Goal: Information Seeking & Learning: Learn about a topic

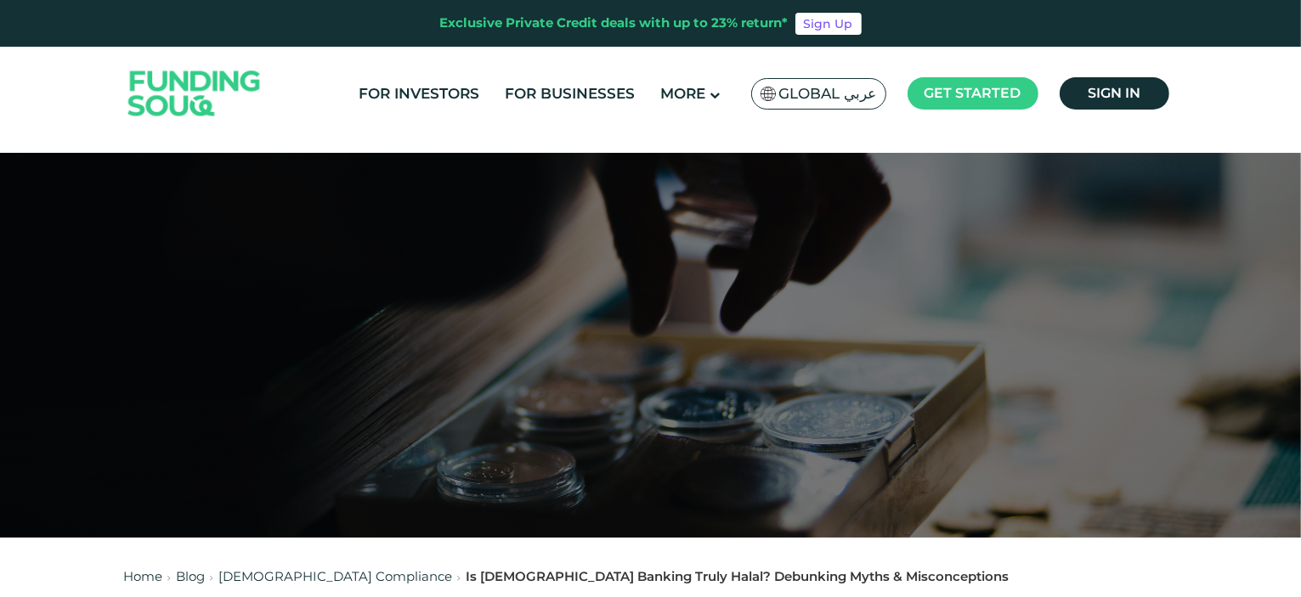
click at [816, 94] on span "Global عربي" at bounding box center [828, 94] width 98 height 20
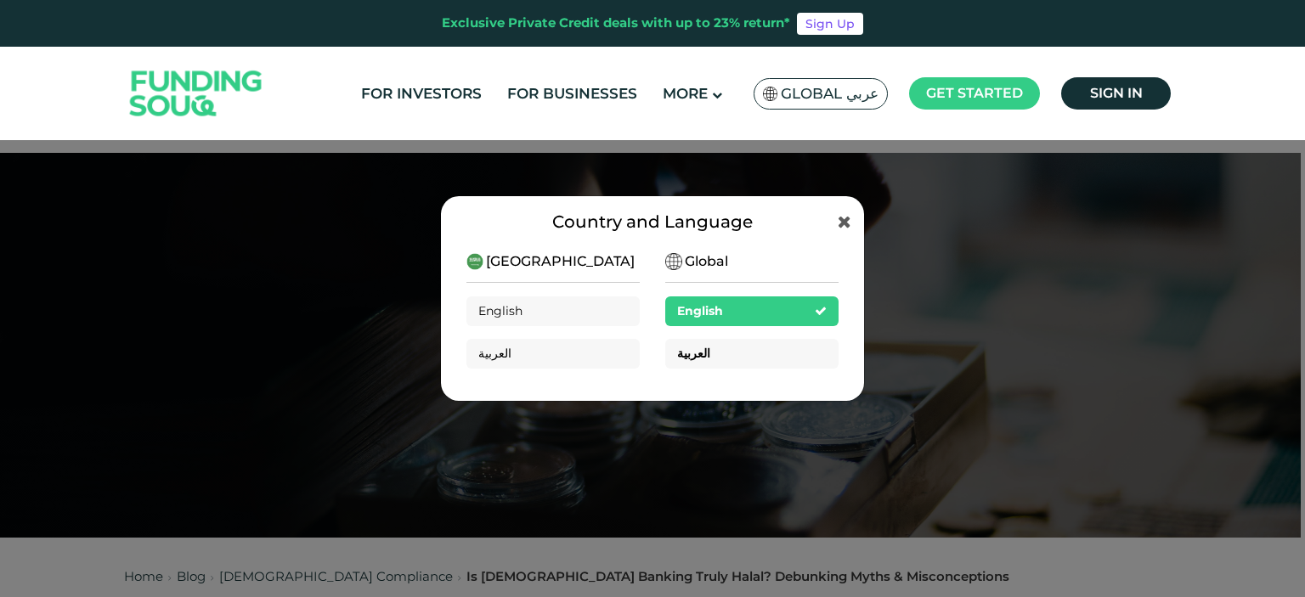
click at [731, 349] on div "العربية" at bounding box center [751, 354] width 173 height 30
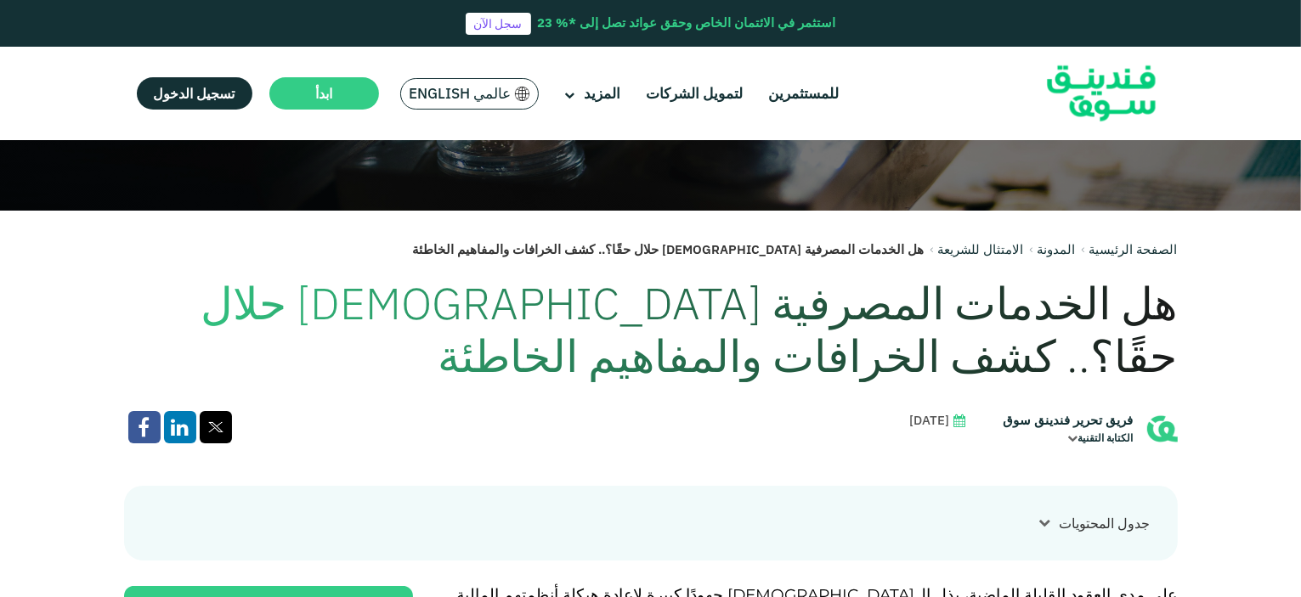
scroll to position [340, 0]
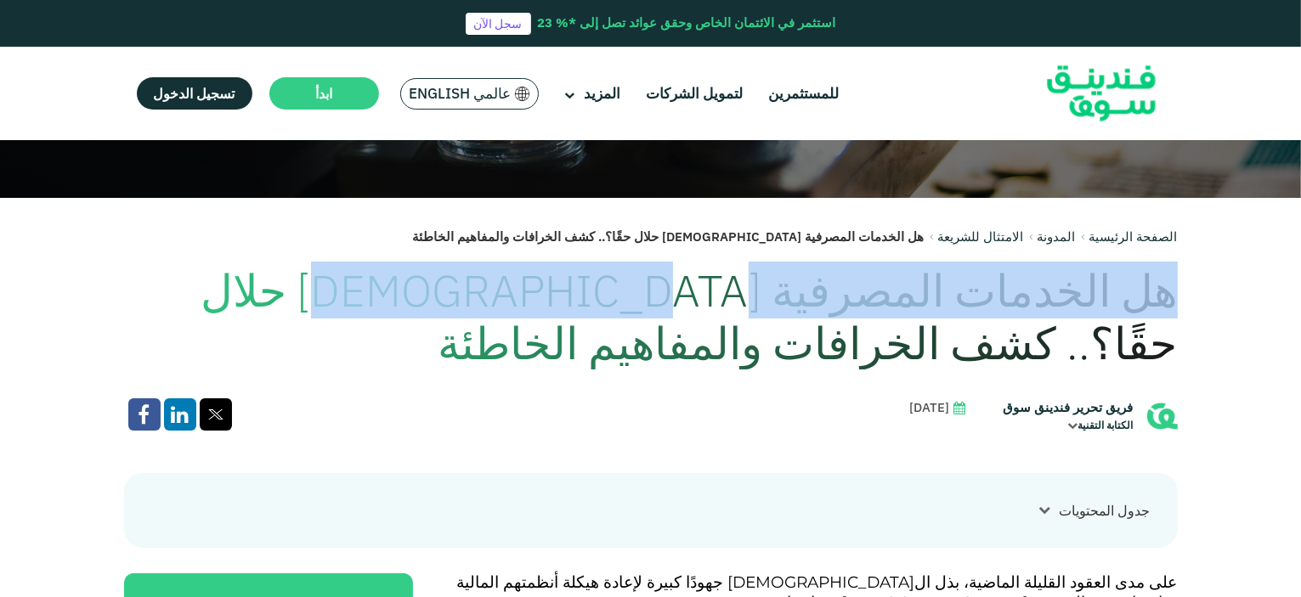
drag, startPoint x: 1182, startPoint y: 299, endPoint x: 573, endPoint y: 312, distance: 609.3
copy h1 "هل الخدمات المصرفية الإسلامية حلال"
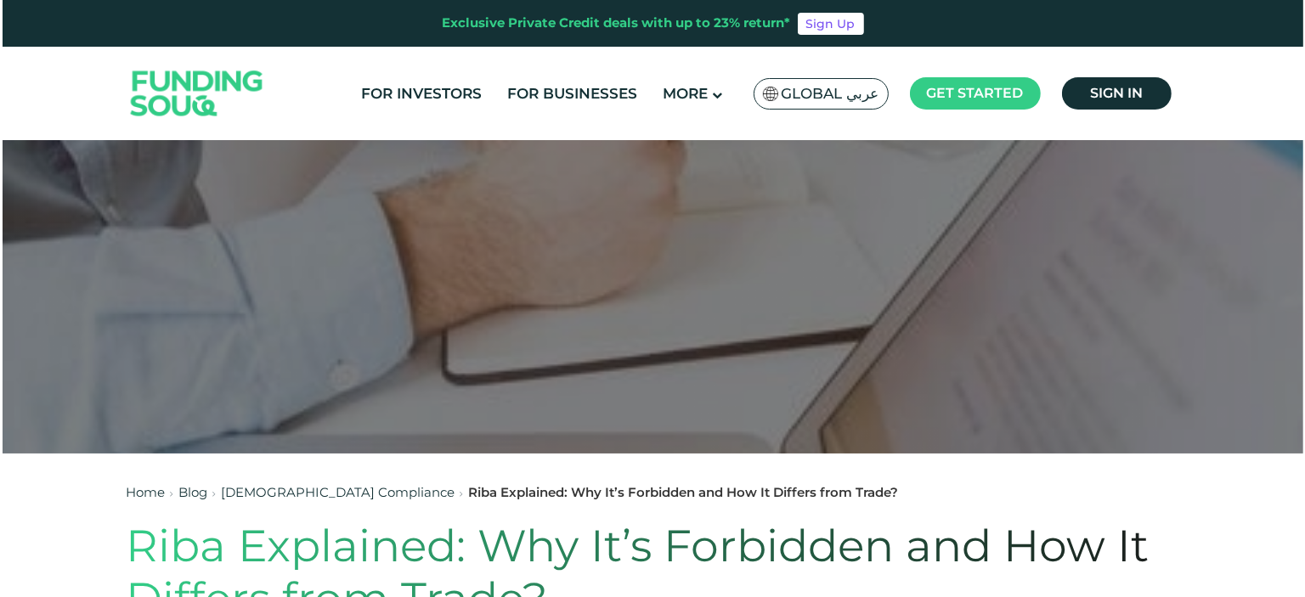
scroll to position [85, 0]
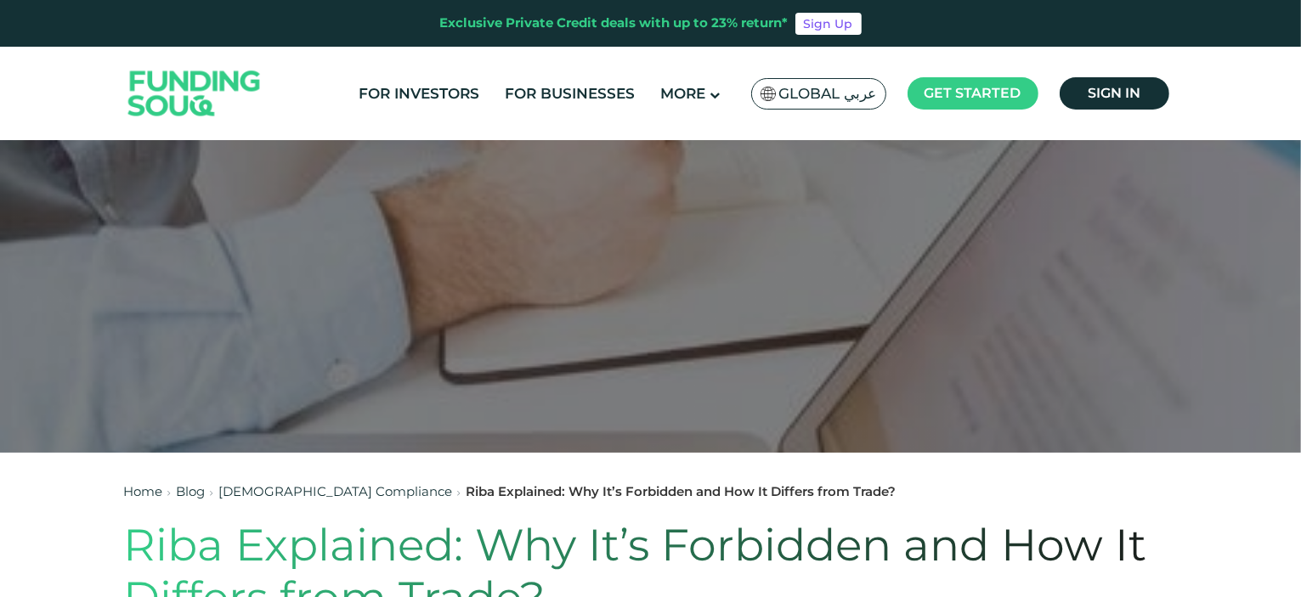
click at [843, 101] on span "Global عربي" at bounding box center [828, 94] width 98 height 20
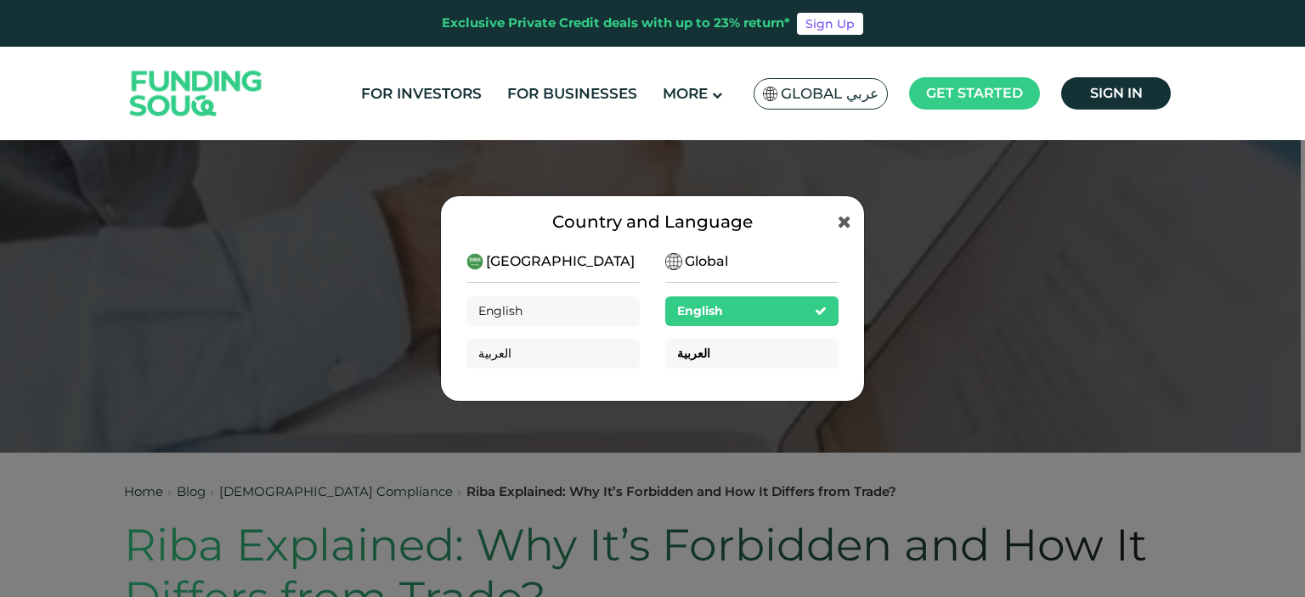
click at [787, 356] on div "العربية" at bounding box center [751, 354] width 173 height 30
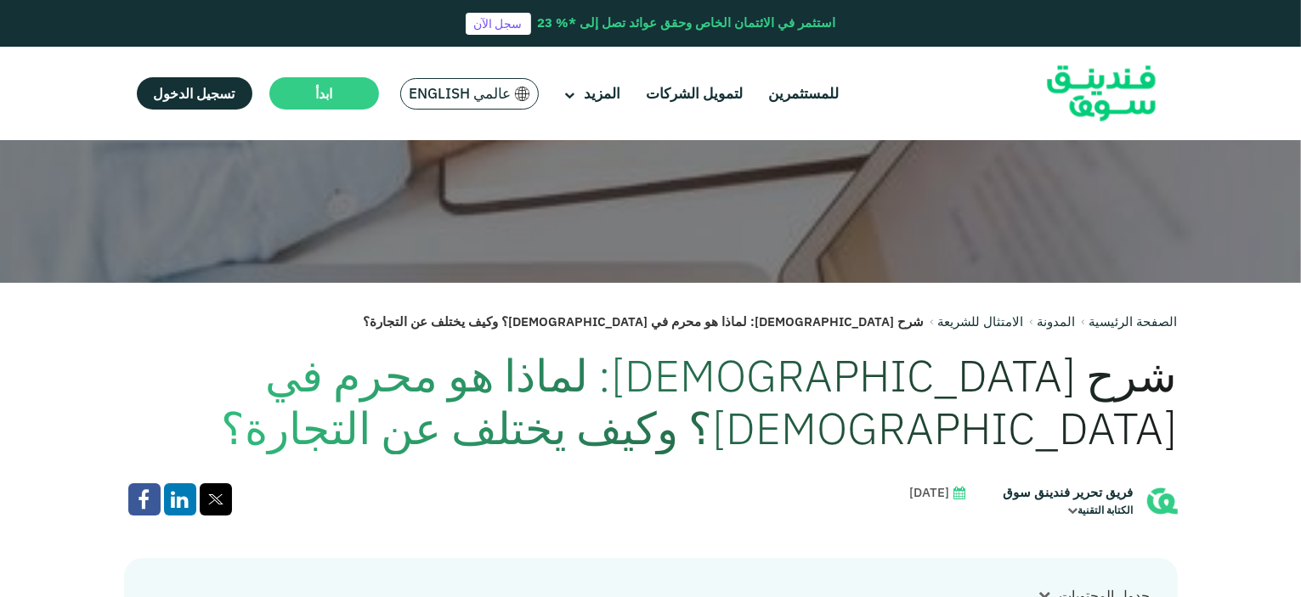
click at [989, 376] on h1 "شرح [DEMOGRAPHIC_DATA]: لماذا هو محرم في [DEMOGRAPHIC_DATA]؟ وكيف يختلف عن التج…" at bounding box center [651, 402] width 1054 height 106
click at [989, 377] on h1 "شرح [DEMOGRAPHIC_DATA]: لماذا هو محرم في [DEMOGRAPHIC_DATA]؟ وكيف يختلف عن التج…" at bounding box center [651, 402] width 1054 height 106
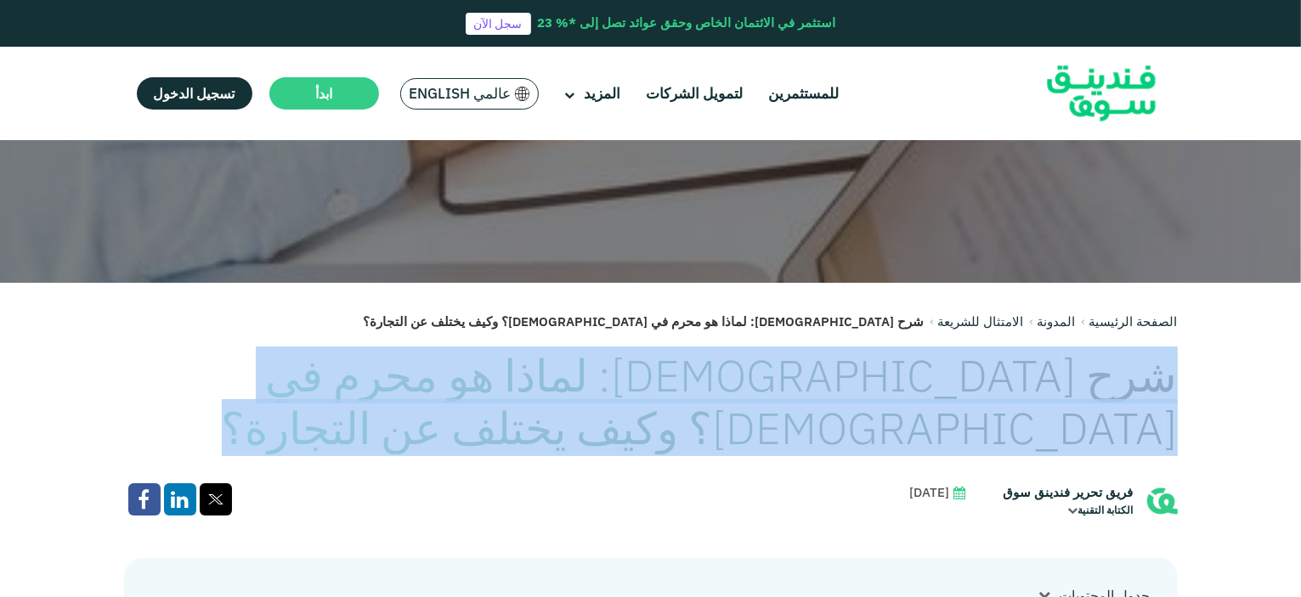
click at [989, 377] on h1 "شرح [DEMOGRAPHIC_DATA]: لماذا هو محرم في [DEMOGRAPHIC_DATA]؟ وكيف يختلف عن التج…" at bounding box center [651, 402] width 1054 height 106
copy div "شرح [DEMOGRAPHIC_DATA]: لماذا هو محرم في [DEMOGRAPHIC_DATA]؟ وكيف يختلف عن التج…"
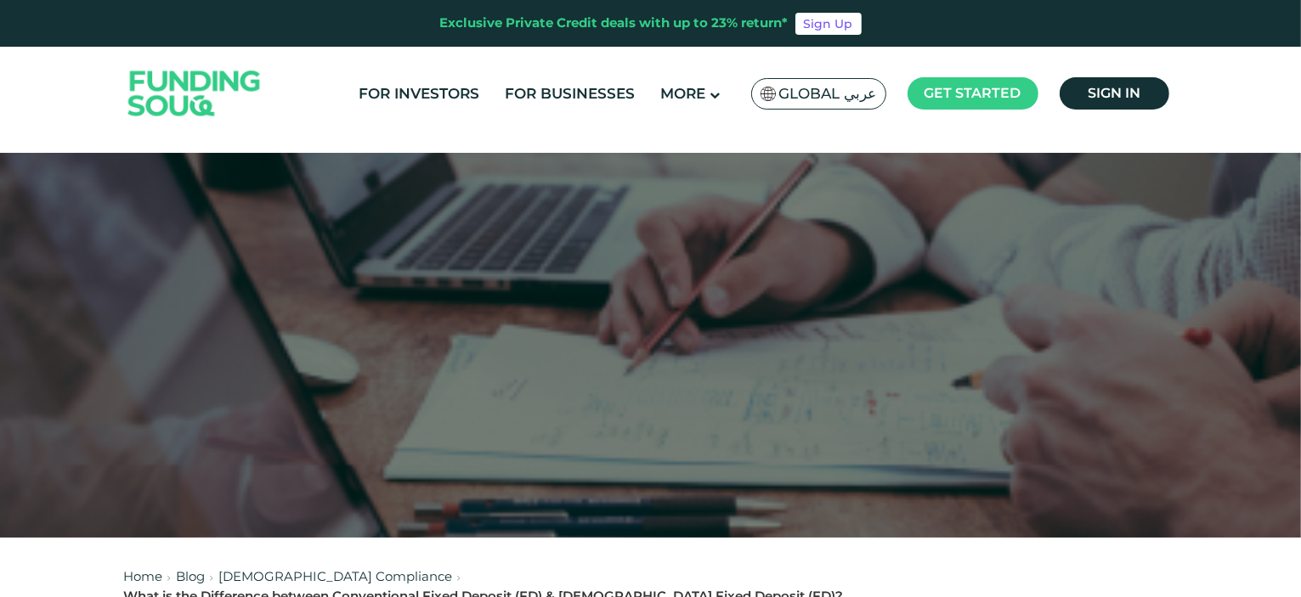
click at [836, 94] on span "Global عربي" at bounding box center [828, 94] width 98 height 20
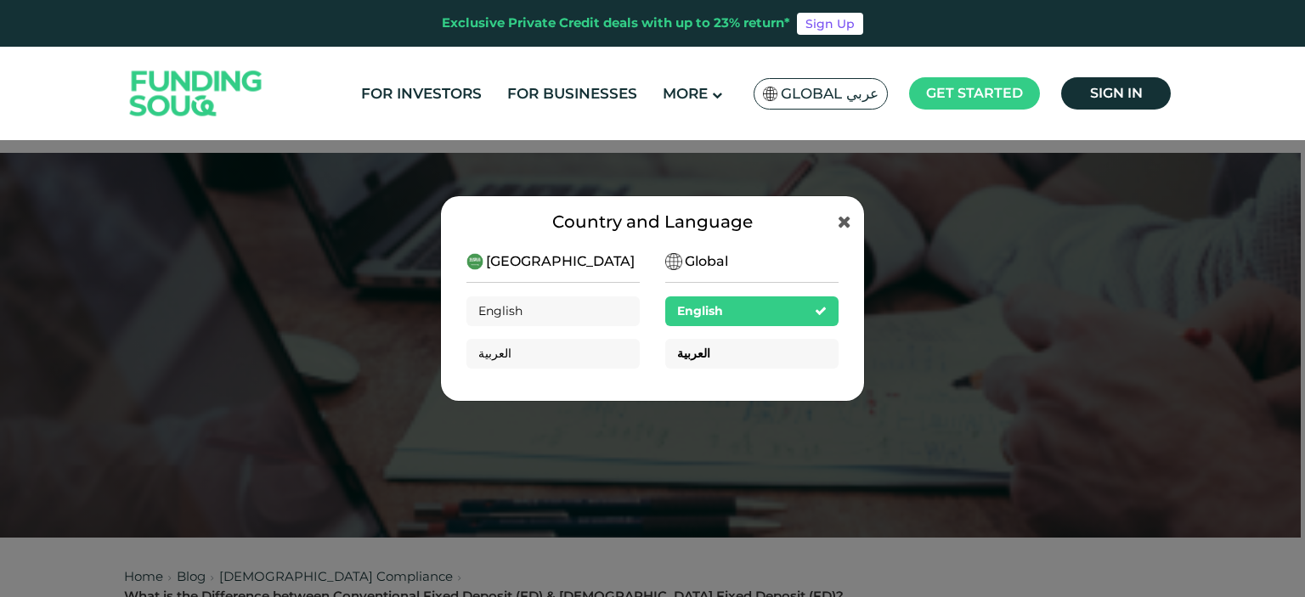
click at [743, 359] on div "العربية" at bounding box center [751, 354] width 173 height 30
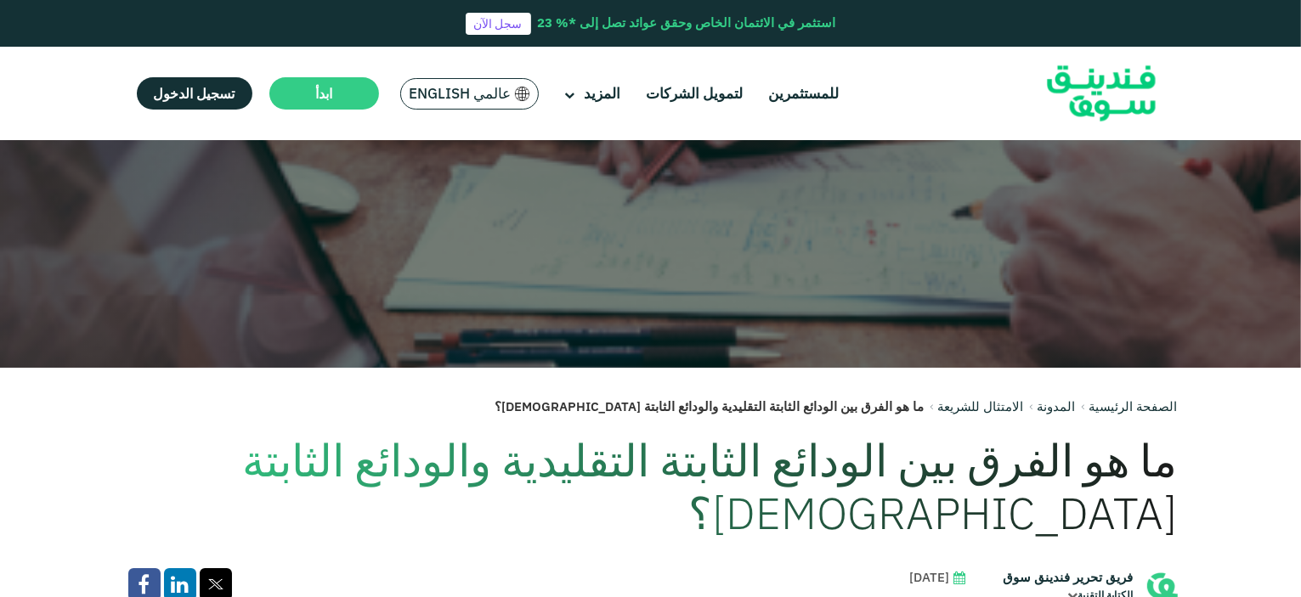
scroll to position [255, 0]
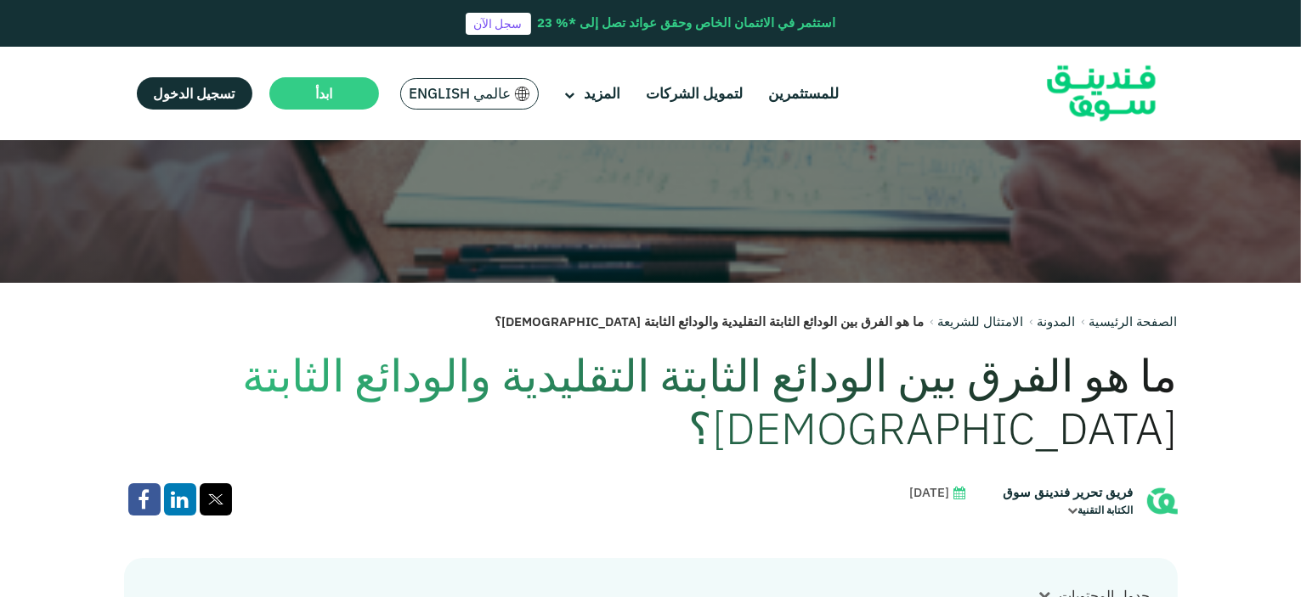
click at [756, 381] on h1 "ما هو الفرق بين الودائع الثابتة التقليدية والودائع الثابتة الإسلامية؟" at bounding box center [651, 402] width 1054 height 106
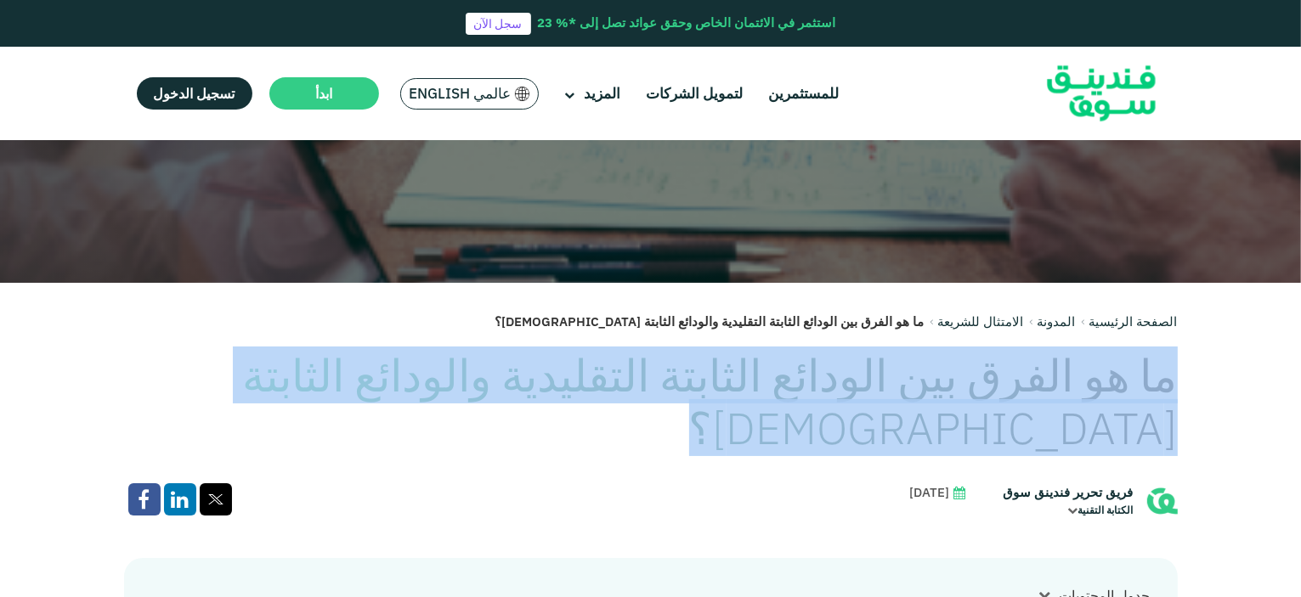
click at [756, 381] on h1 "ما هو الفرق بين الودائع الثابتة التقليدية والودائع الثابتة الإسلامية؟" at bounding box center [651, 402] width 1054 height 106
copy div "ما هو الفرق بين الودائع الثابتة التقليدية والودائع الثابتة الإسلامية؟"
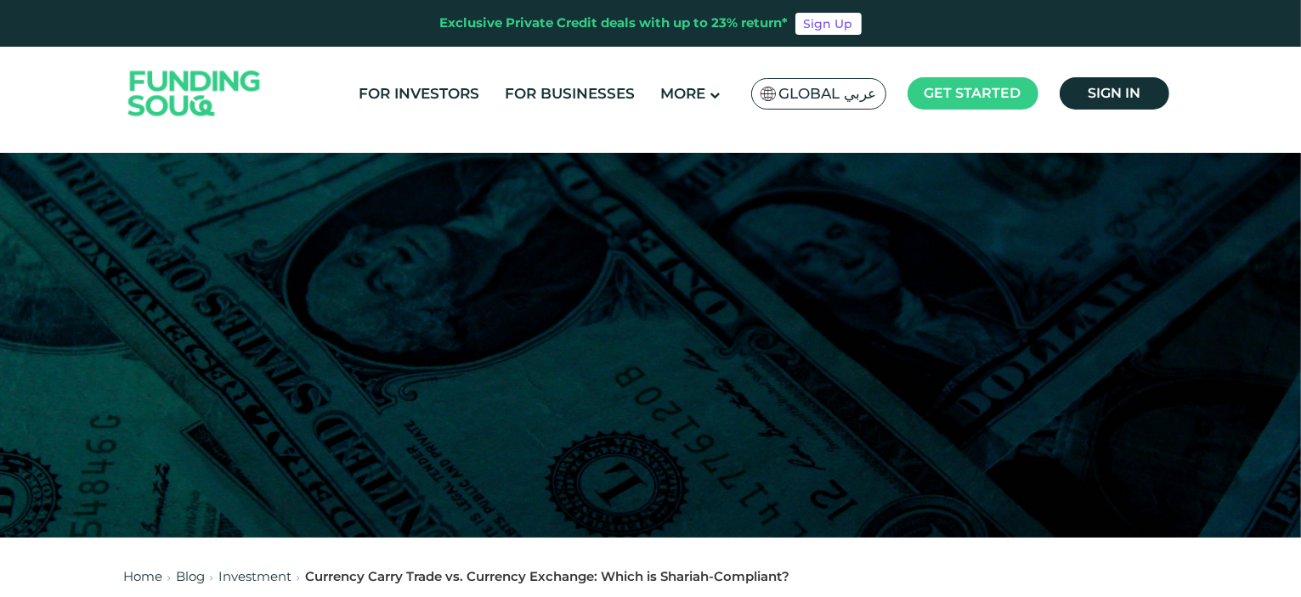
click at [825, 101] on span "Global عربي" at bounding box center [828, 94] width 98 height 20
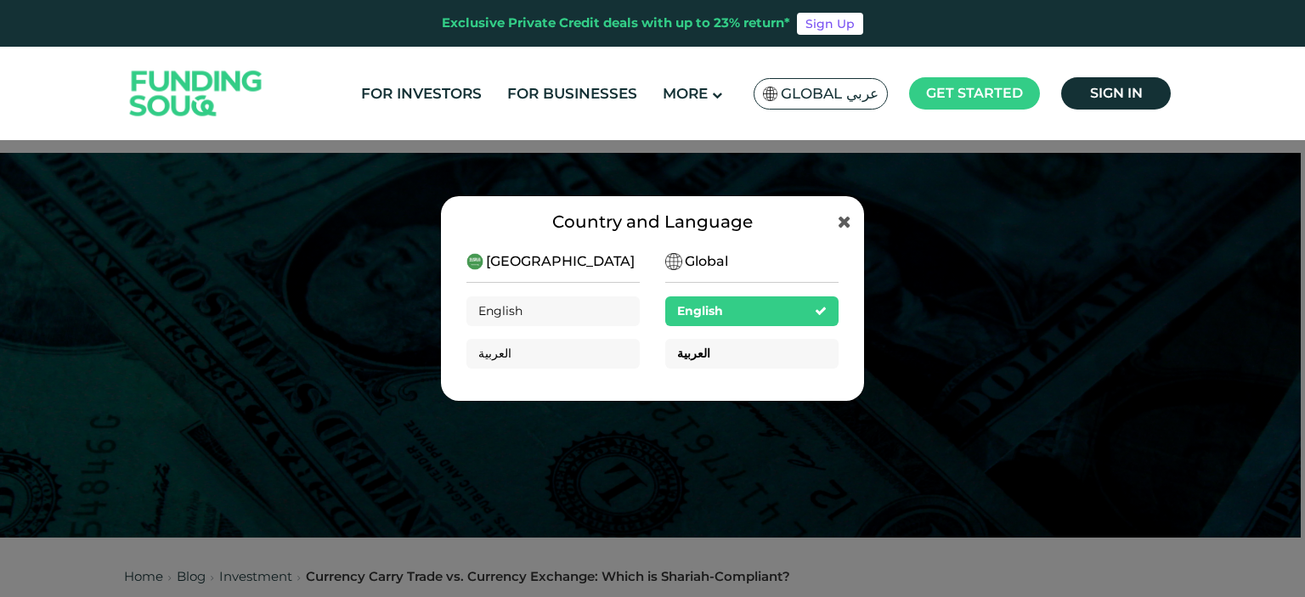
click at [771, 358] on div "العربية" at bounding box center [751, 354] width 173 height 30
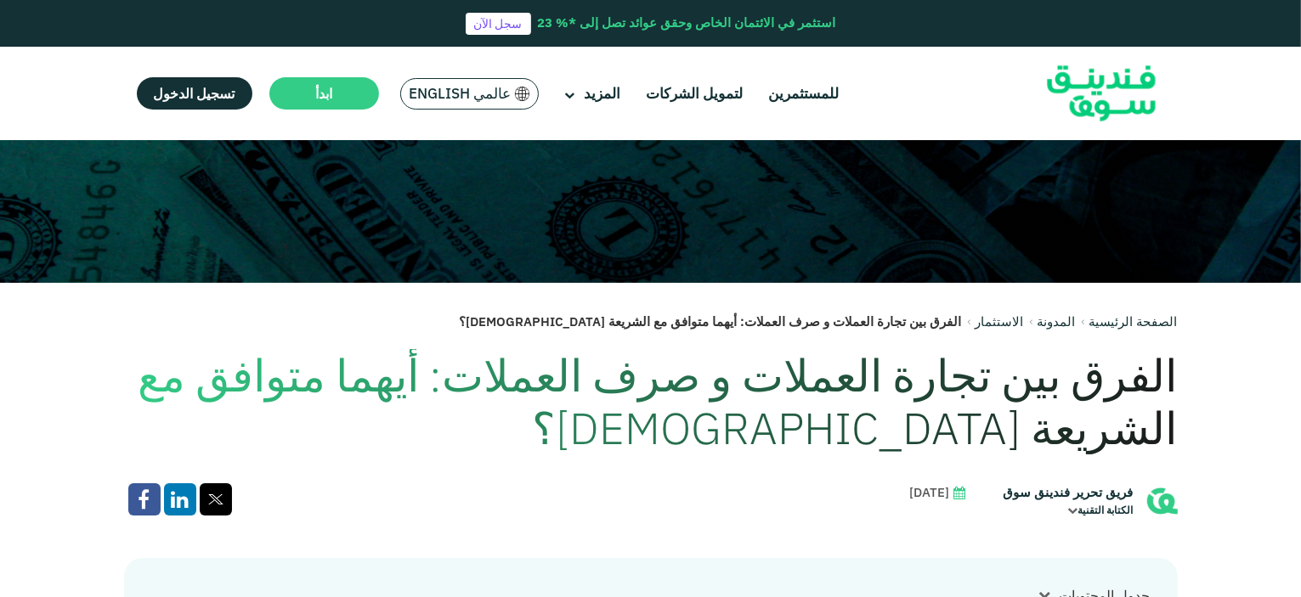
click at [955, 387] on h1 "الفرق بين تجارة العملات و صرف العملات: أيهما متوافق مع الشريعة [DEMOGRAPHIC_DAT…" at bounding box center [651, 402] width 1054 height 106
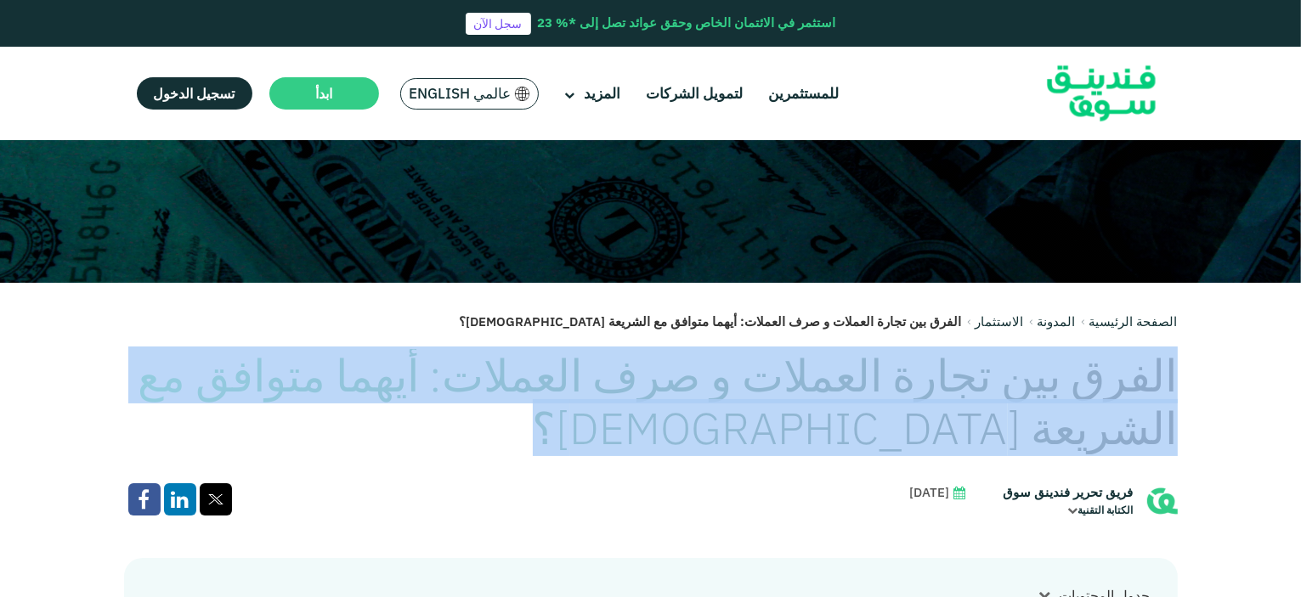
click at [955, 387] on h1 "الفرق بين تجارة العملات و صرف العملات: أيهما متوافق مع الشريعة [DEMOGRAPHIC_DAT…" at bounding box center [651, 402] width 1054 height 106
copy div "الفرق بين تجارة العملات و صرف العملات: أيهما متوافق مع الشريعة [DEMOGRAPHIC_DAT…"
click at [1048, 320] on link "المدونة" at bounding box center [1056, 322] width 38 height 16
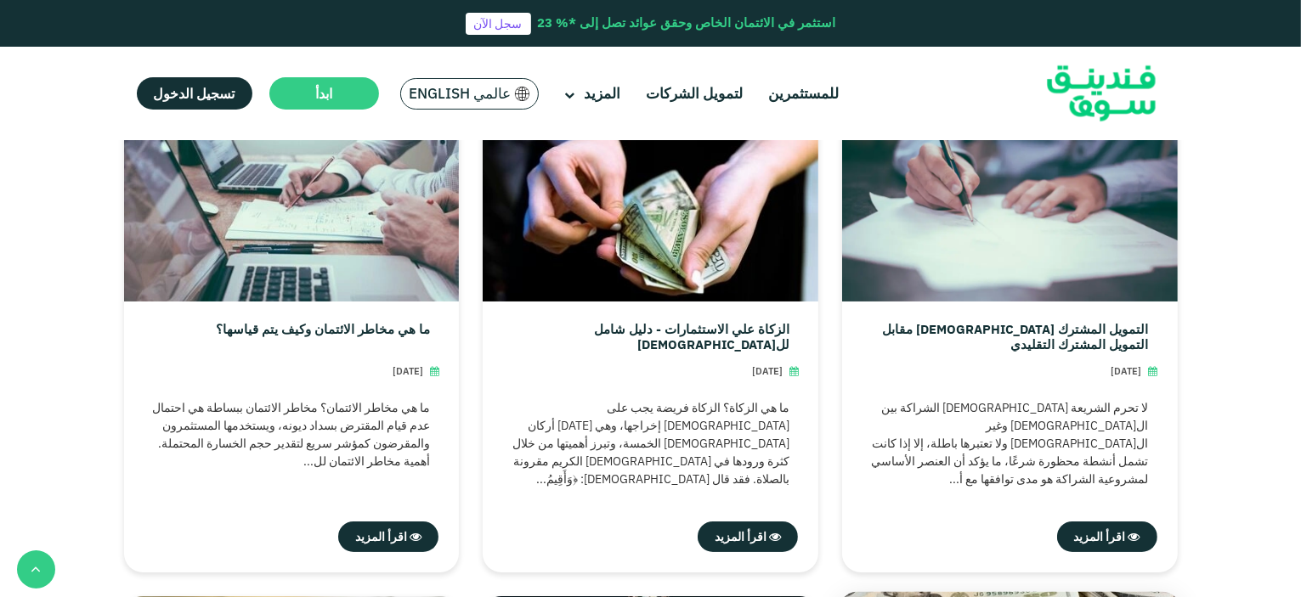
scroll to position [595, 0]
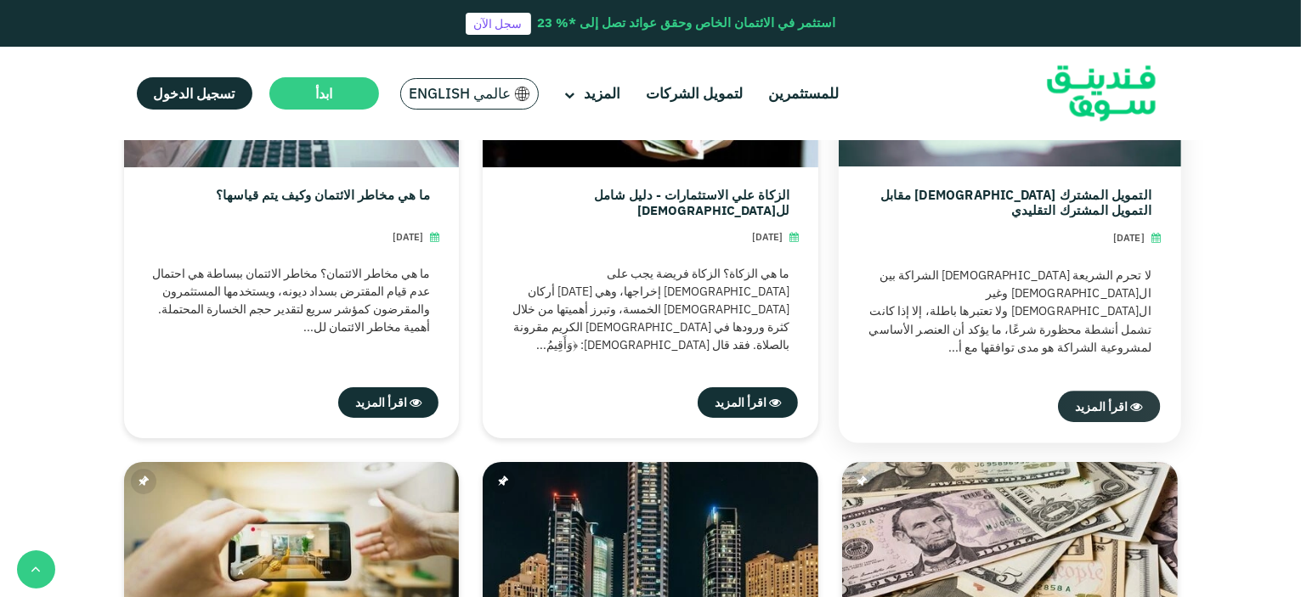
click at [1105, 407] on span "اقرأ المزيد" at bounding box center [1101, 405] width 53 height 15
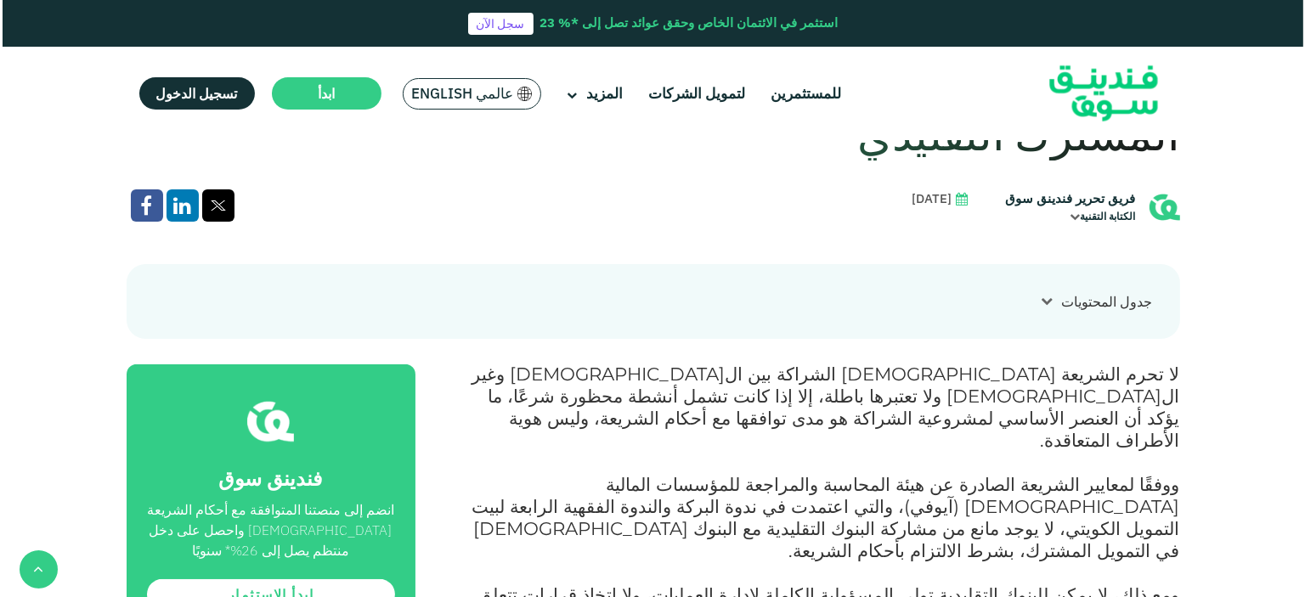
scroll to position [595, 0]
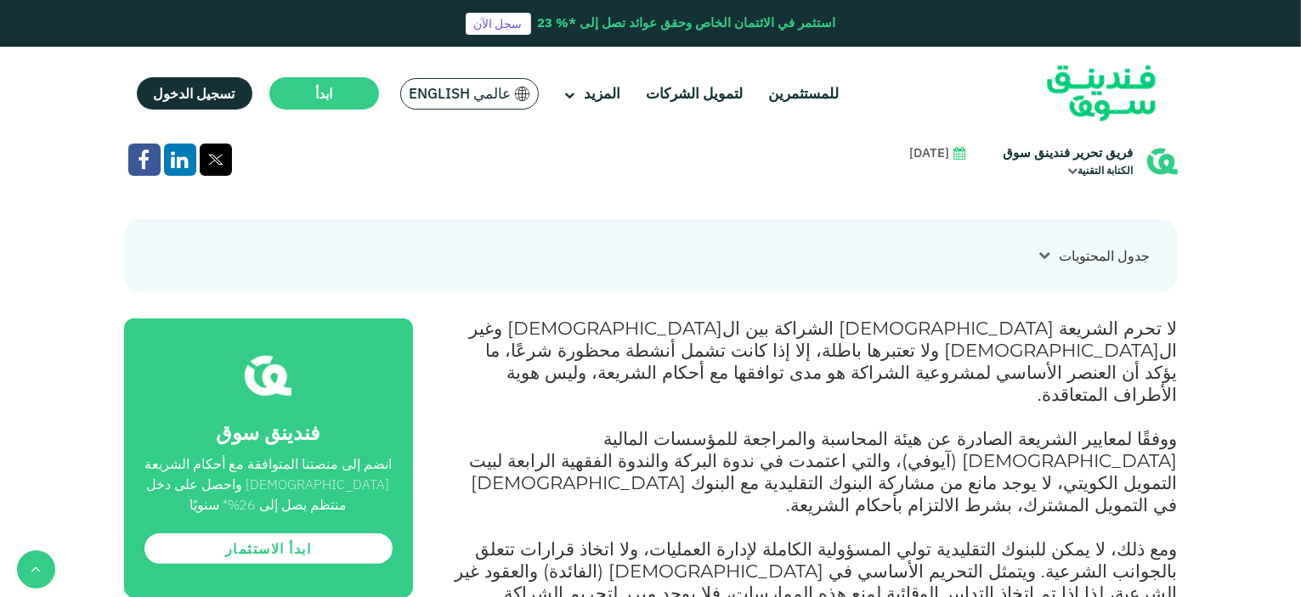
click at [1049, 249] on icon at bounding box center [1045, 255] width 12 height 12
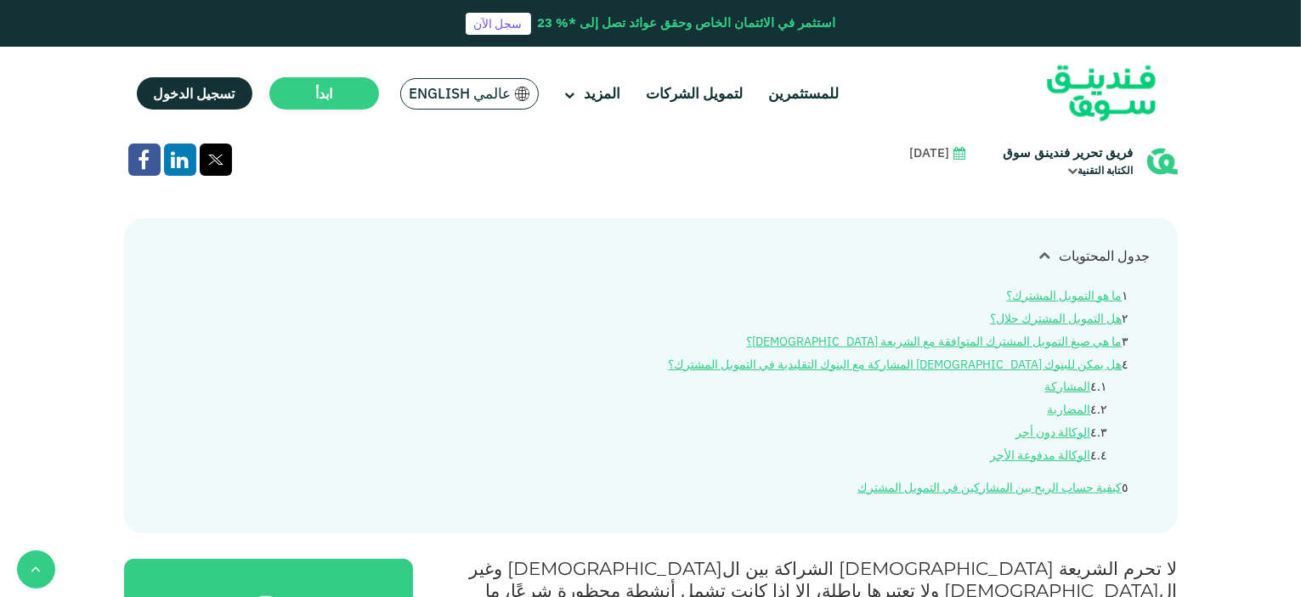
click at [484, 88] on span "عالمي English" at bounding box center [461, 94] width 102 height 20
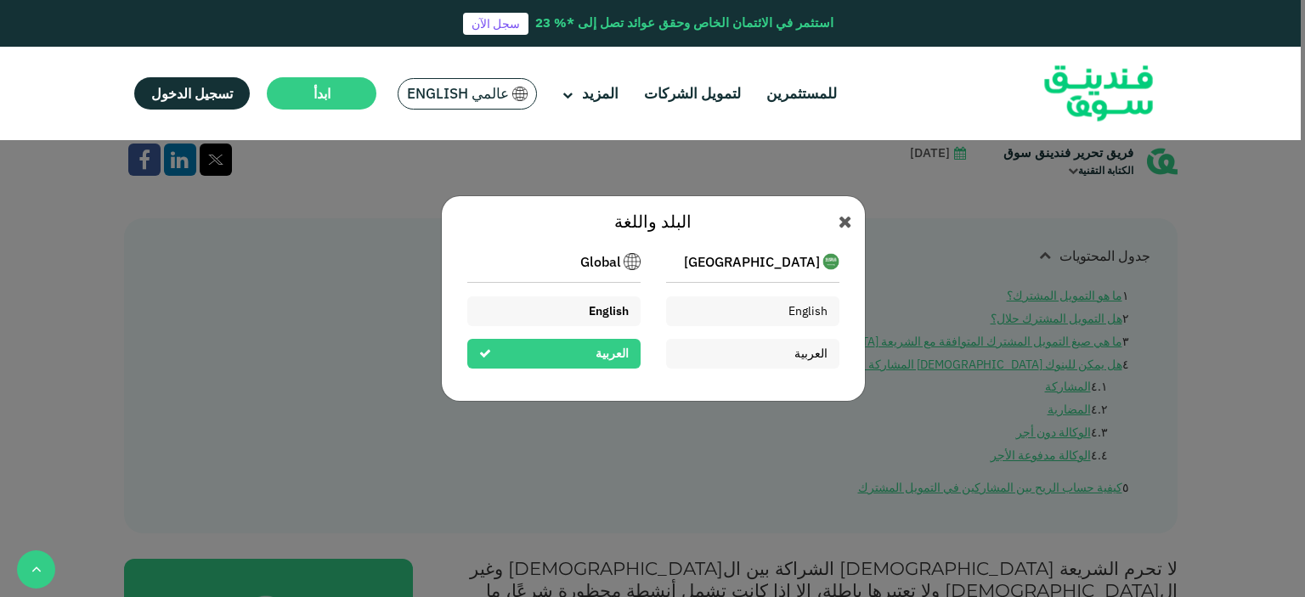
click at [610, 298] on div "English" at bounding box center [553, 312] width 173 height 30
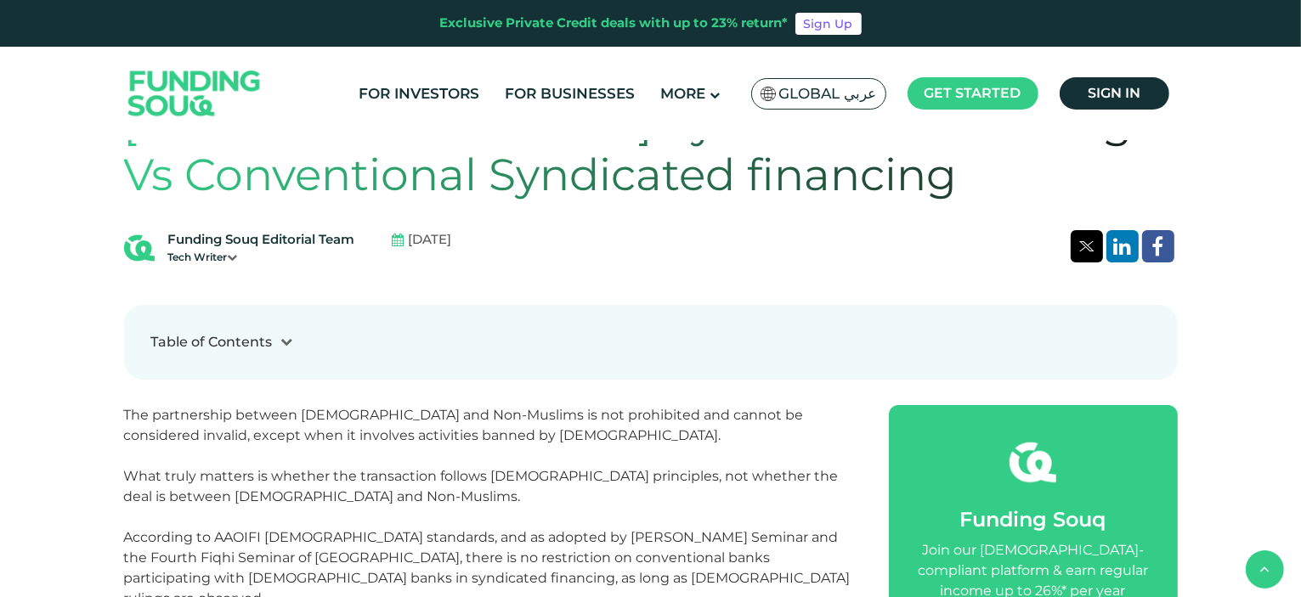
scroll to position [510, 0]
click at [297, 348] on div at bounding box center [287, 340] width 29 height 18
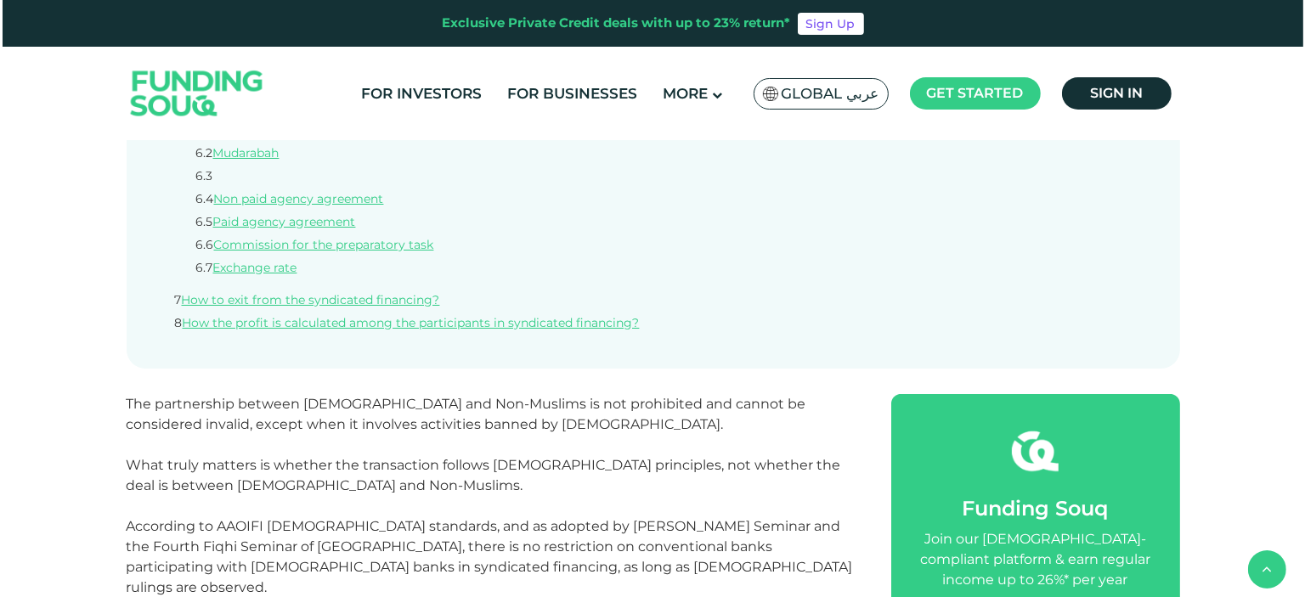
scroll to position [935, 0]
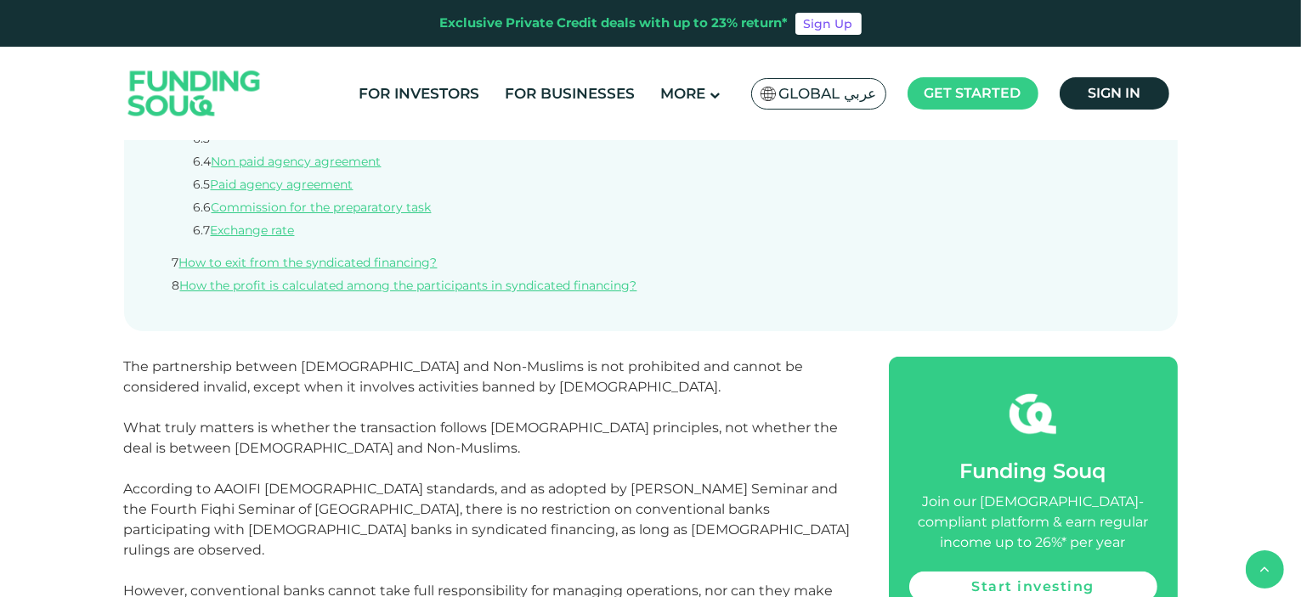
click at [856, 95] on span "Global عربي" at bounding box center [828, 94] width 98 height 20
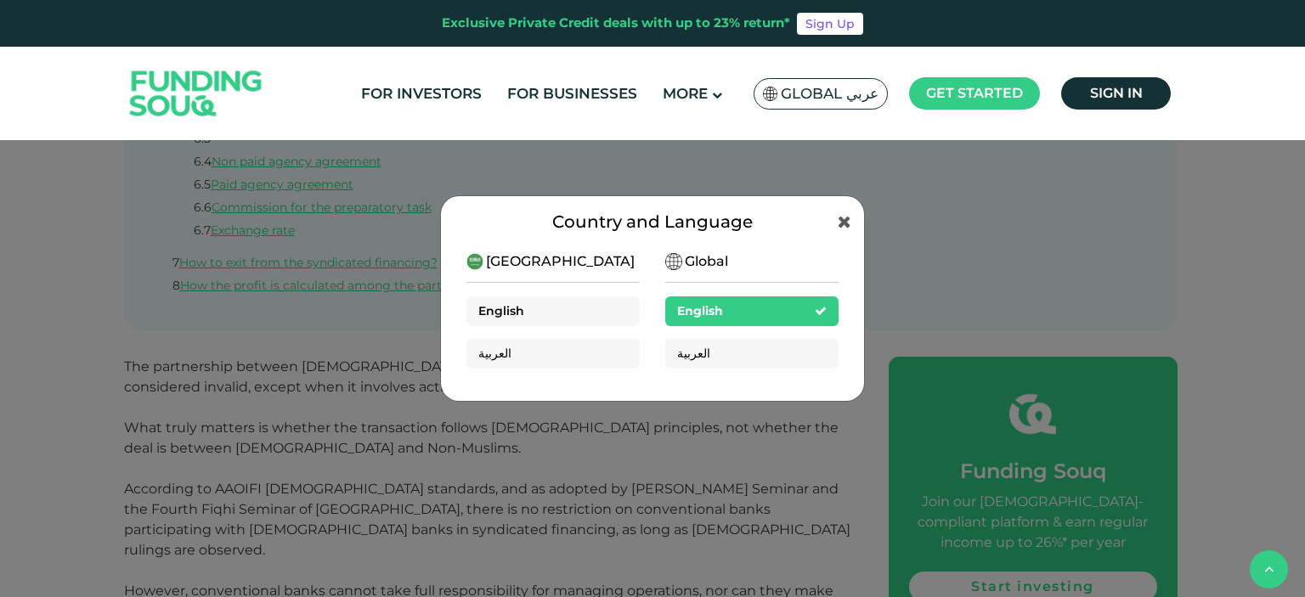
click at [568, 317] on div "English" at bounding box center [552, 312] width 173 height 30
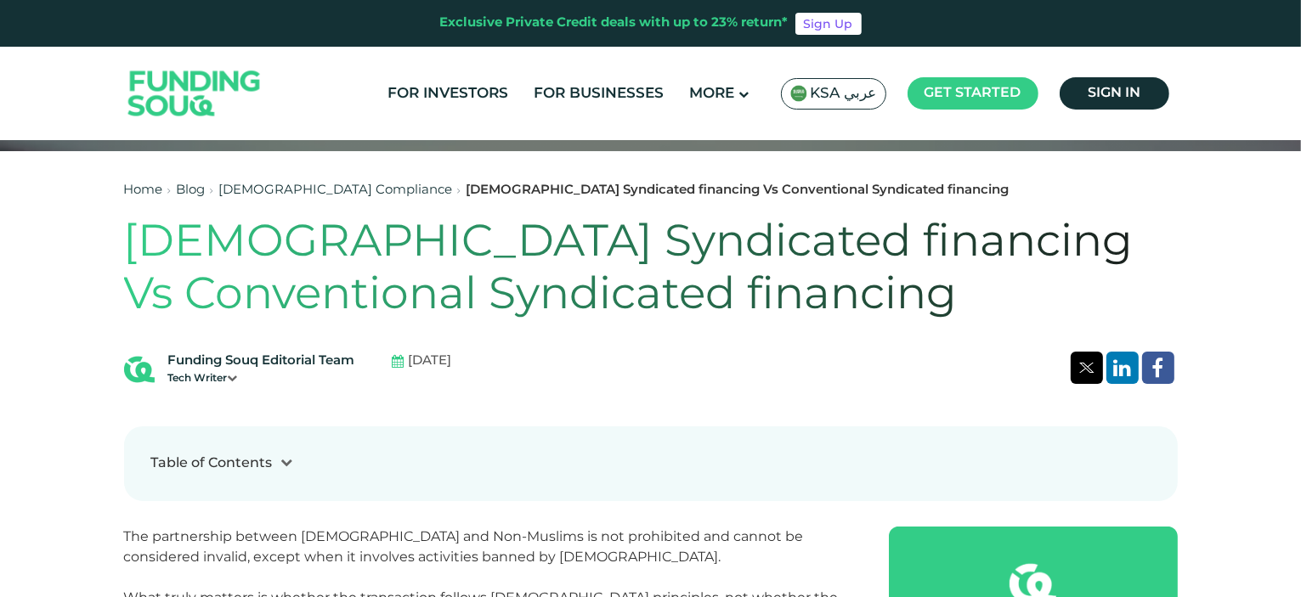
scroll to position [425, 0]
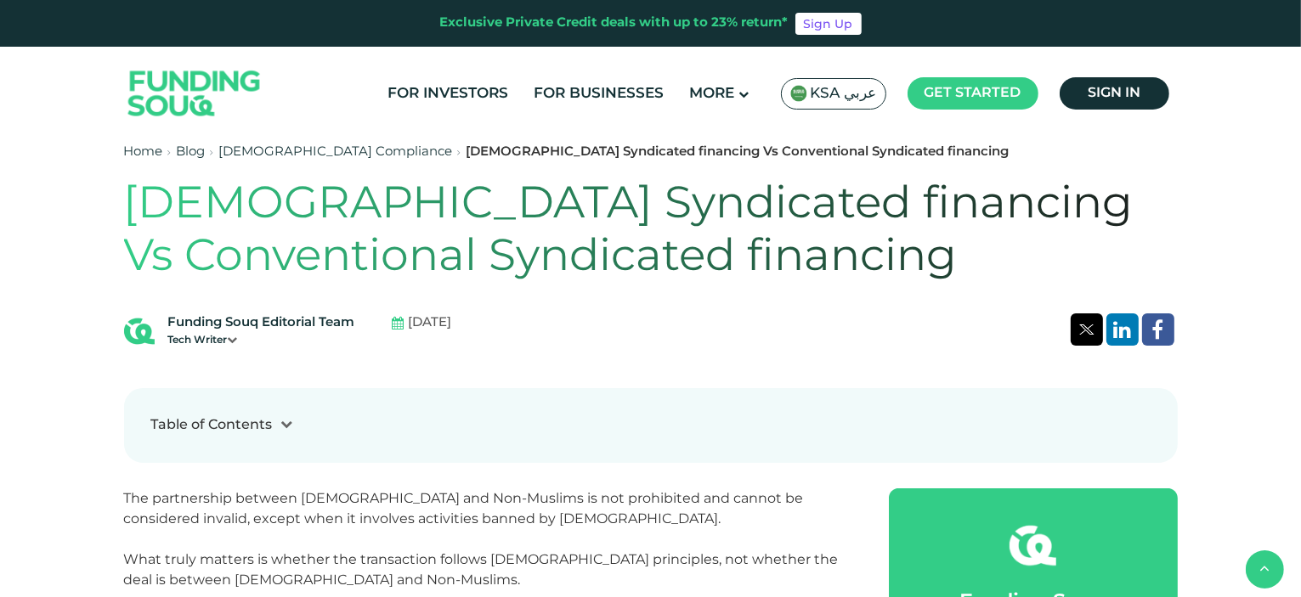
click at [555, 268] on h1 "[DEMOGRAPHIC_DATA] Syndicated financing Vs Conventional Syndicated financing" at bounding box center [651, 232] width 1054 height 106
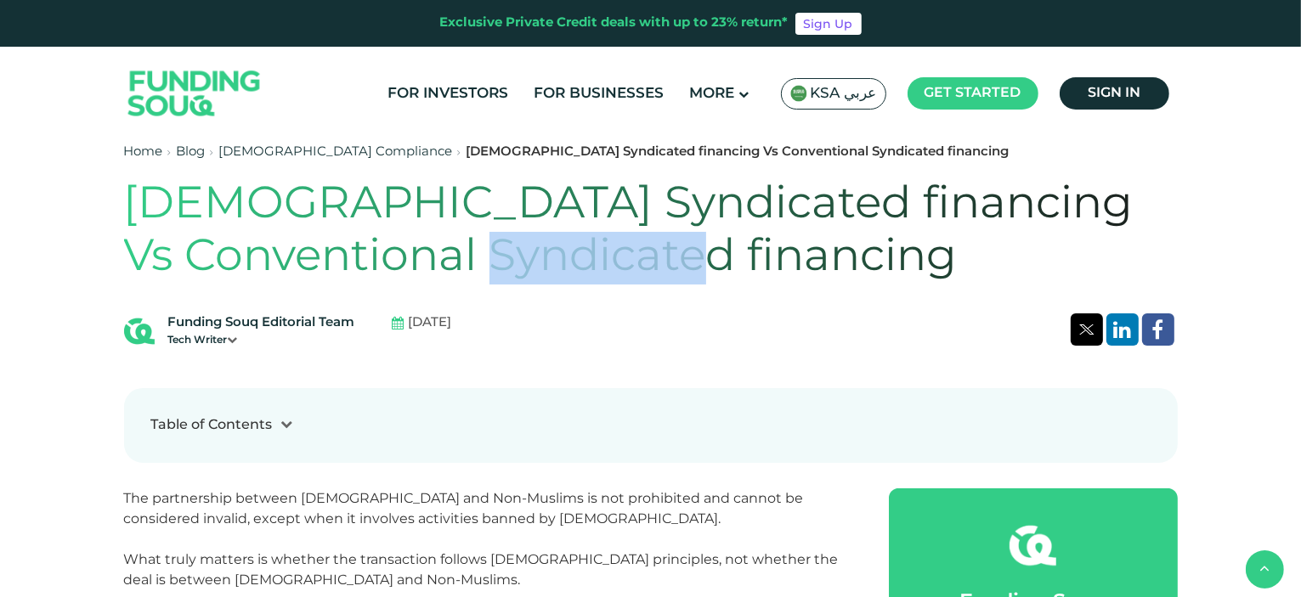
click at [555, 268] on h1 "[DEMOGRAPHIC_DATA] Syndicated financing Vs Conventional Syndicated financing" at bounding box center [651, 232] width 1054 height 106
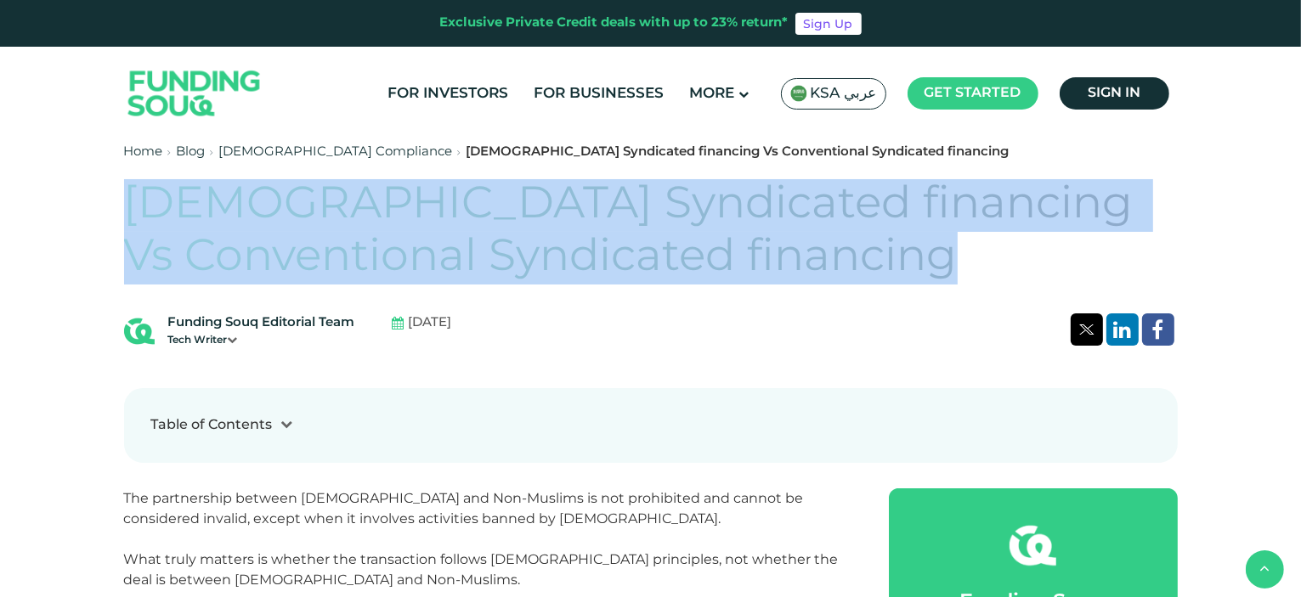
click at [555, 268] on h1 "[DEMOGRAPHIC_DATA] Syndicated financing Vs Conventional Syndicated financing" at bounding box center [651, 232] width 1054 height 106
copy div "[DEMOGRAPHIC_DATA] Syndicated financing Vs Conventional Syndicated financing"
